Goal: Check status: Check status

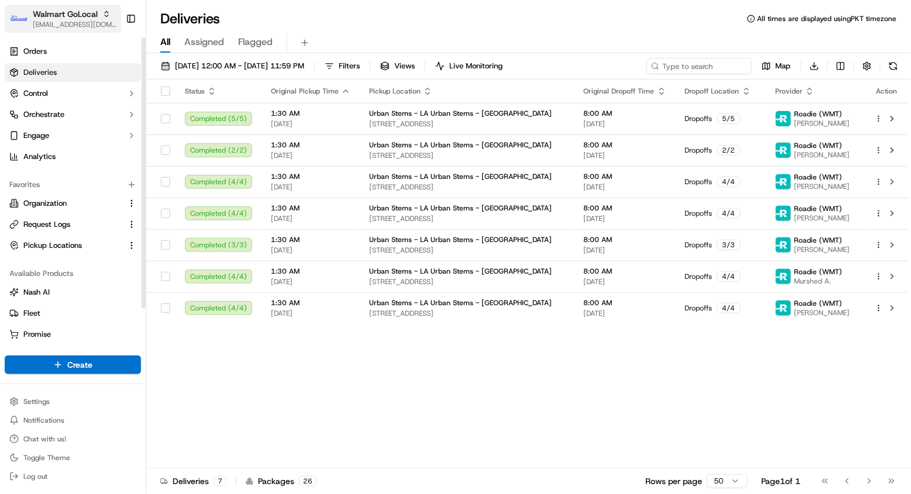
click at [68, 15] on span "Walmart GoLocal" at bounding box center [65, 14] width 65 height 12
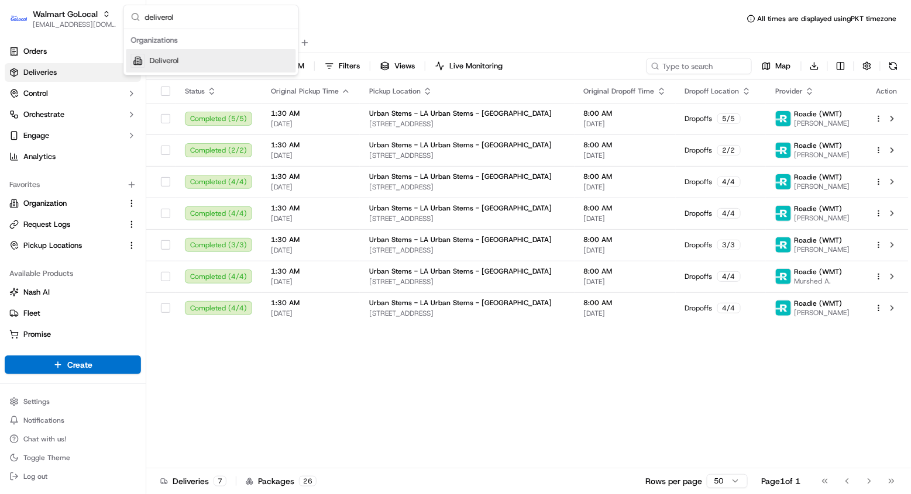
type input "deliverol"
click at [197, 63] on div "Deliverol" at bounding box center [211, 60] width 170 height 23
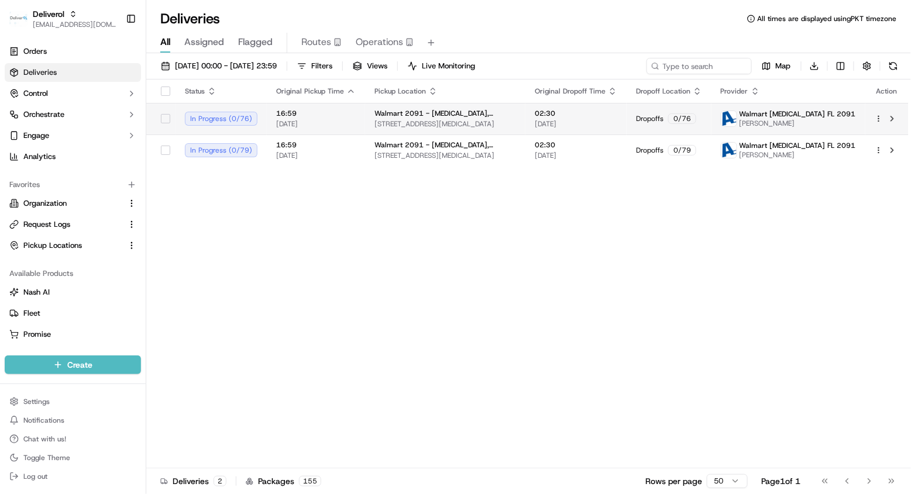
click at [424, 128] on span "[STREET_ADDRESS][MEDICAL_DATA]" at bounding box center [445, 123] width 142 height 9
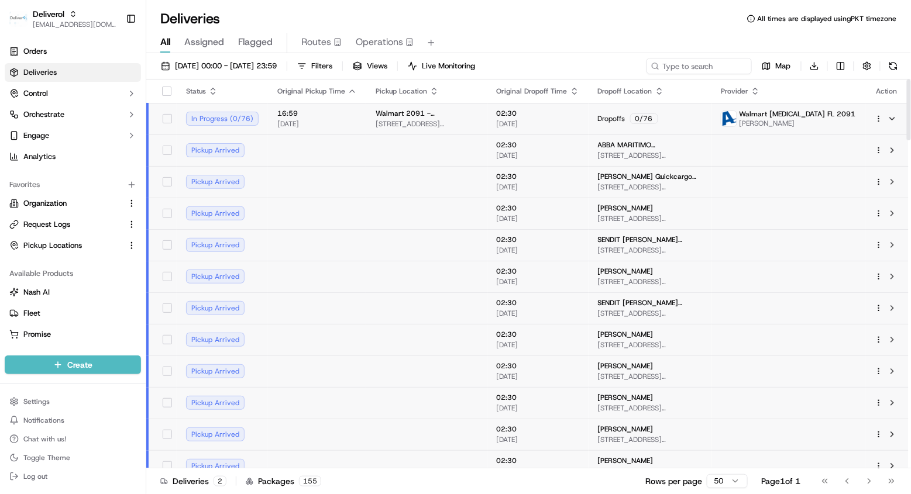
click at [406, 153] on td at bounding box center [426, 151] width 121 height 32
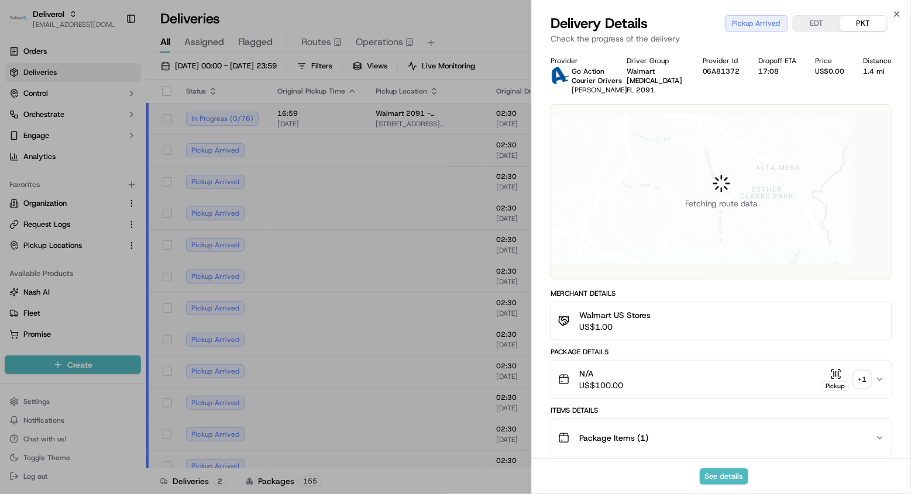
click at [721, 460] on div "See details" at bounding box center [721, 477] width 379 height 36
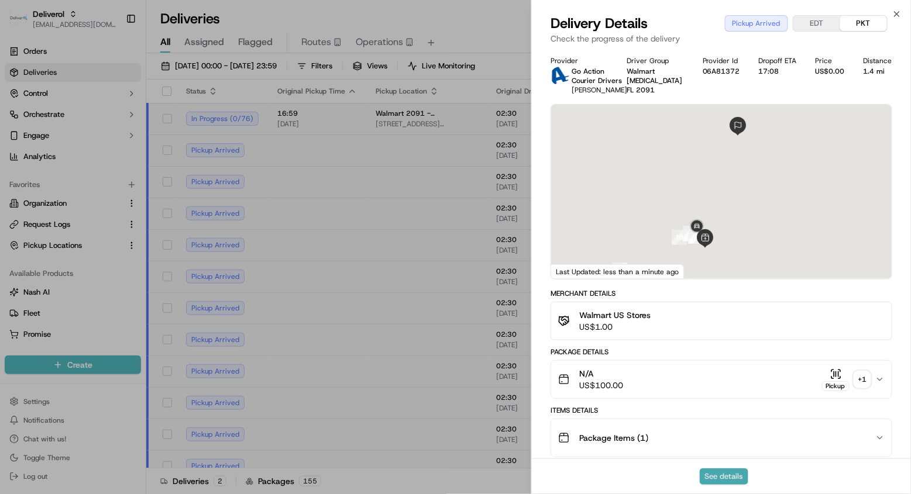
click at [720, 469] on button "See details" at bounding box center [724, 477] width 49 height 16
